Goal: Task Accomplishment & Management: Manage account settings

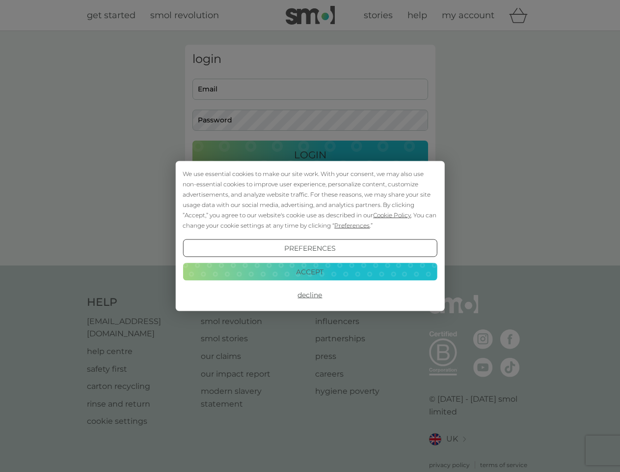
click at [392, 215] on span "Cookie Policy" at bounding box center [392, 214] width 38 height 7
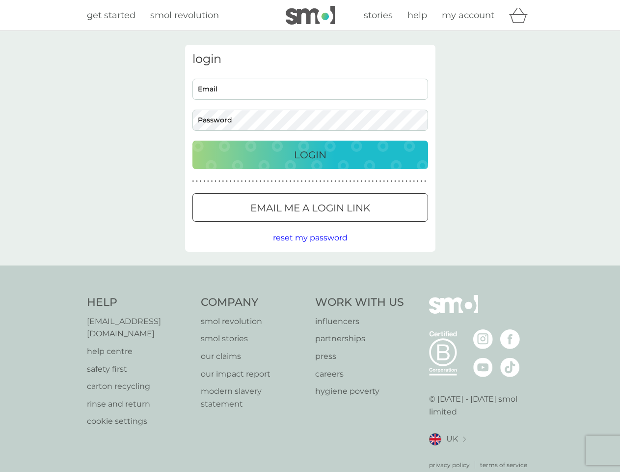
click at [351, 225] on div "login Email Password Login ● ● ● ● ● ● ● ● ● ● ● ● ● ● ● ● ● ● ● ● ● ● ● ● ● ● …" at bounding box center [310, 148] width 251 height 207
click at [310, 248] on div "login Email Password Login ● ● ● ● ● ● ● ● ● ● ● ● ● ● ● ● ● ● ● ● ● ● ● ● ● ● …" at bounding box center [310, 148] width 251 height 207
click at [310, 295] on div "Help [EMAIL_ADDRESS][DOMAIN_NAME] help centre safety first carton recycling rin…" at bounding box center [310, 382] width 447 height 174
click at [310, 271] on div "Help [EMAIL_ADDRESS][DOMAIN_NAME] help centre safety first carton recycling rin…" at bounding box center [310, 381] width 620 height 233
